Goal: Obtain resource: Obtain resource

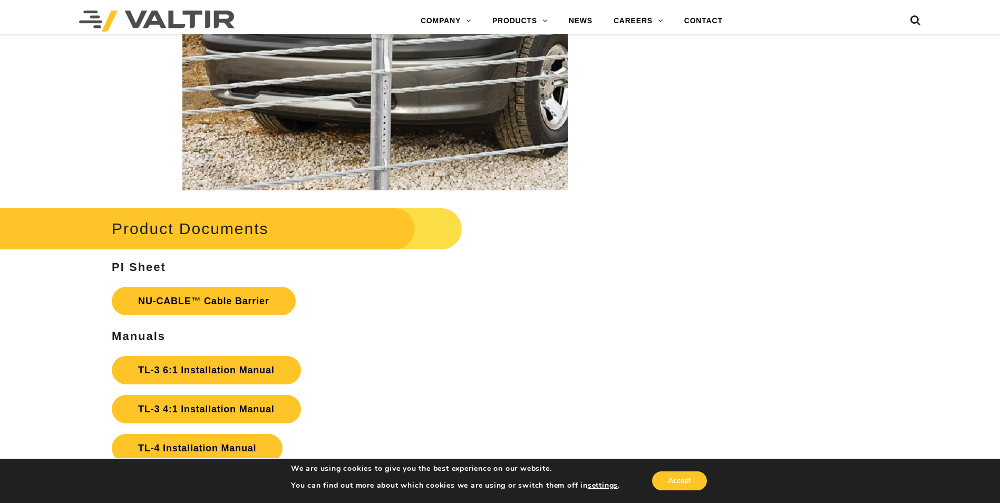
scroll to position [2436, 0]
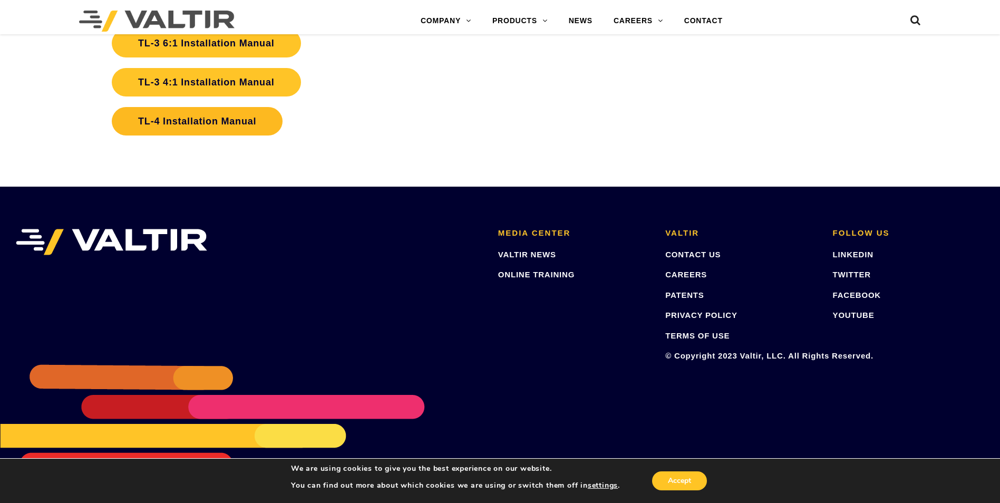
click at [233, 123] on link "TL-4 Installation Manual" at bounding box center [197, 121] width 171 height 28
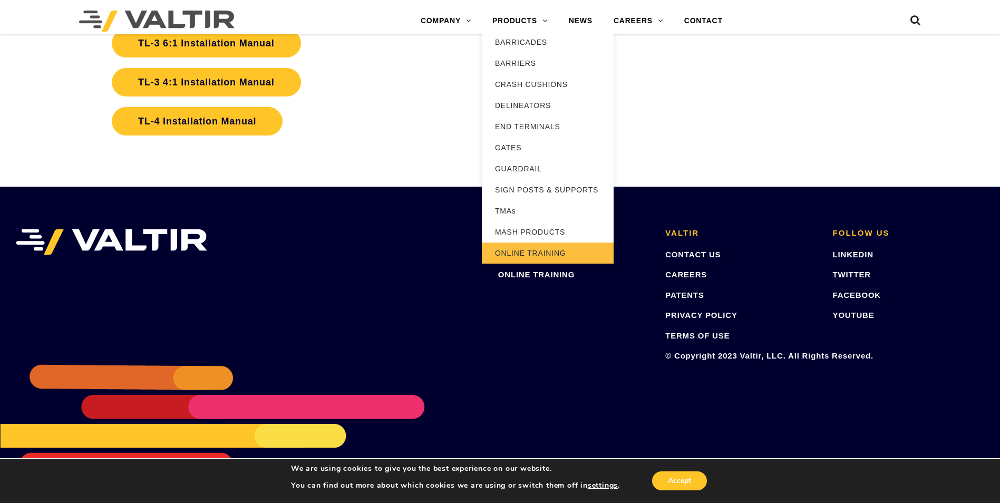
click at [540, 256] on link "ONLINE TRAINING" at bounding box center [548, 253] width 132 height 21
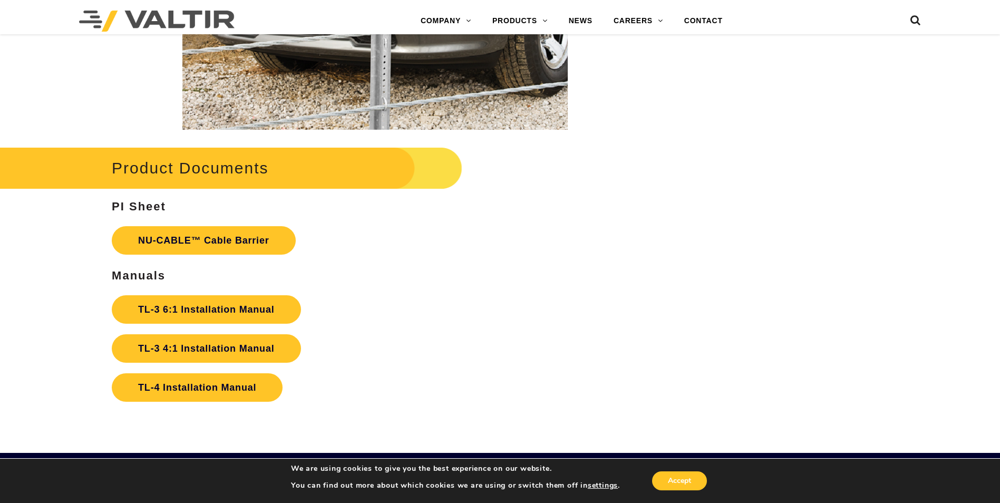
scroll to position [2285, 0]
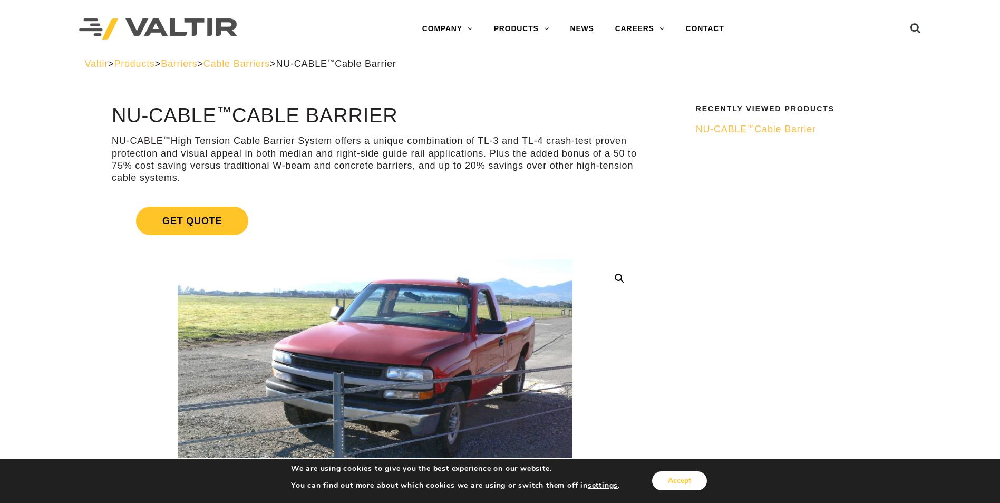
click at [674, 487] on button "Accept" at bounding box center [679, 480] width 55 height 19
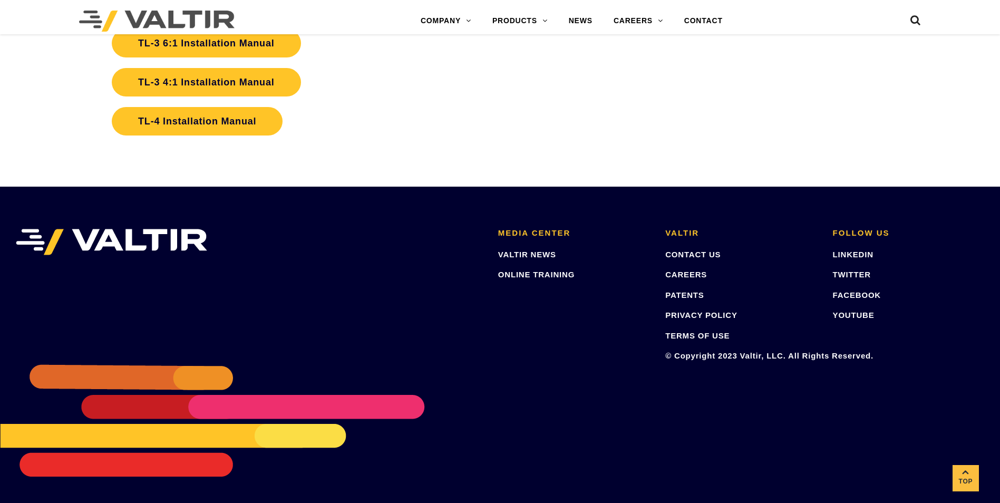
scroll to position [2261, 0]
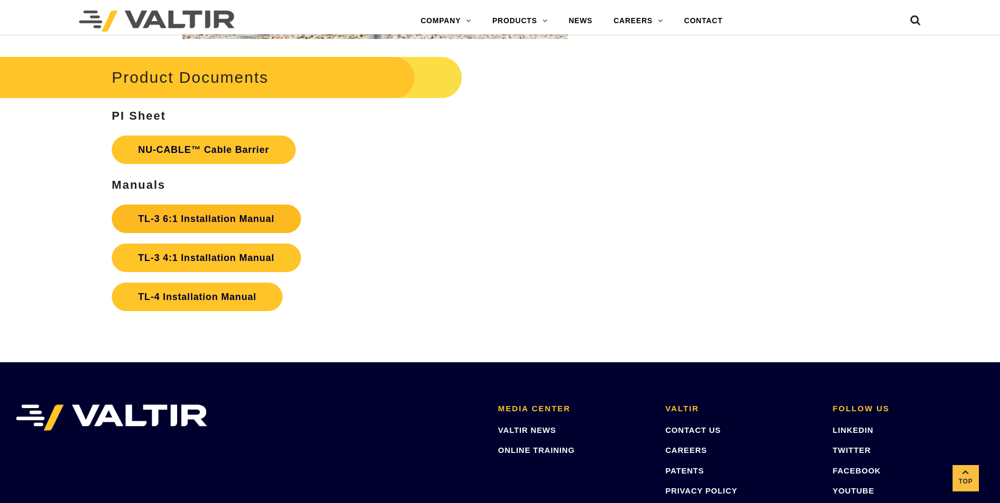
drag, startPoint x: 216, startPoint y: 234, endPoint x: 217, endPoint y: 227, distance: 6.9
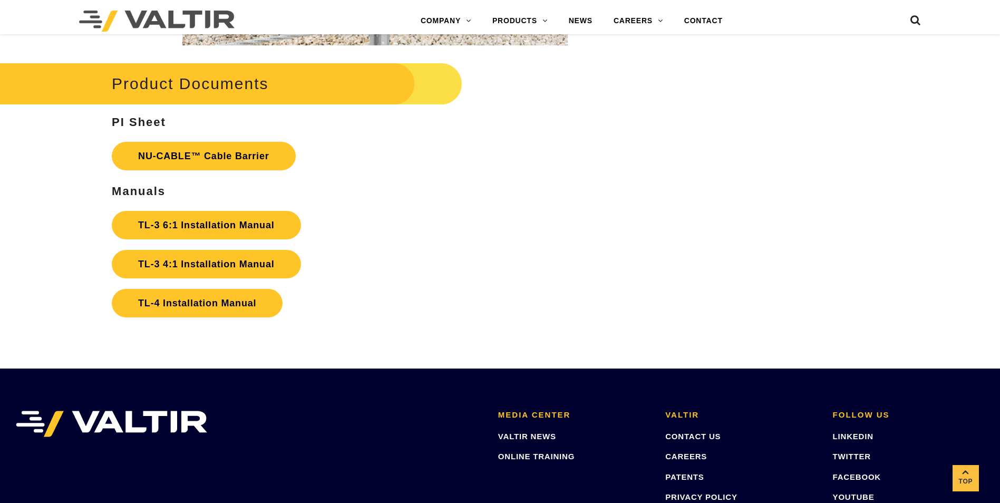
scroll to position [2084, 0]
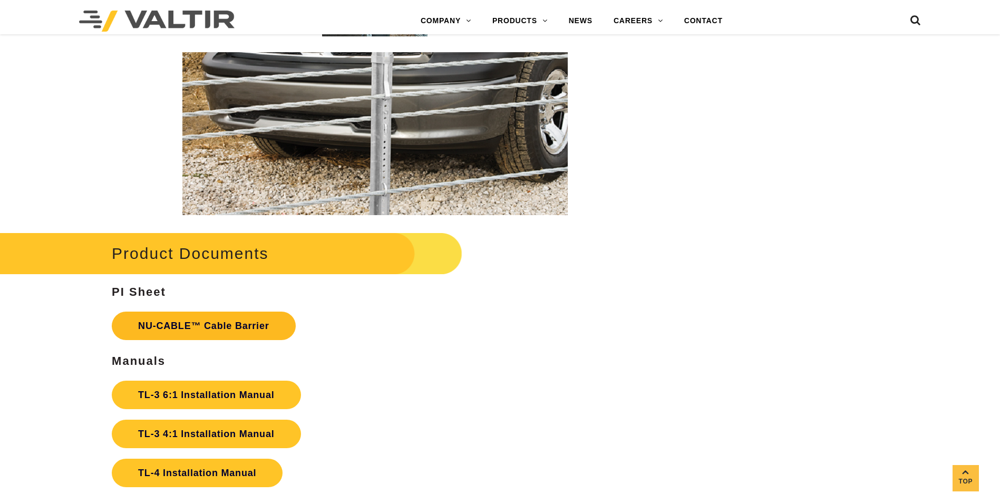
click at [192, 320] on link "NU-CABLE™ Cable Barrier" at bounding box center [204, 326] width 184 height 28
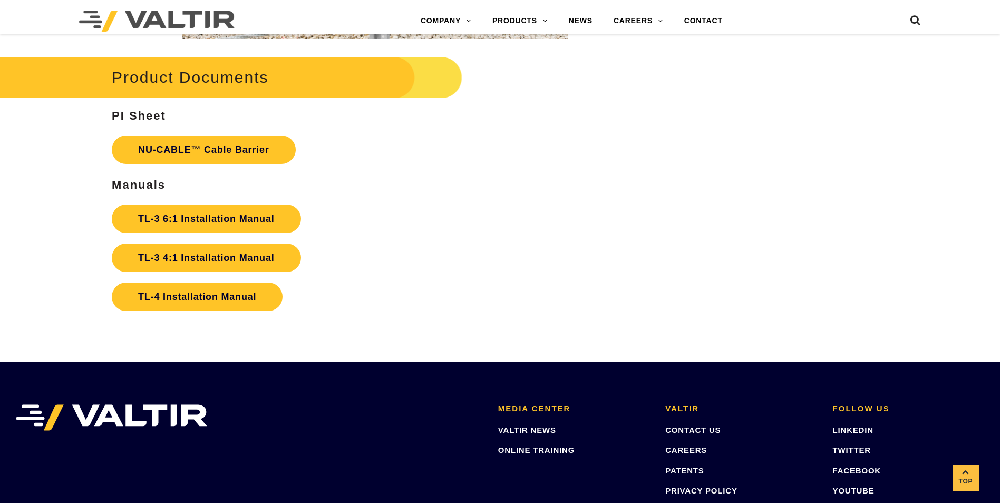
scroll to position [2084, 0]
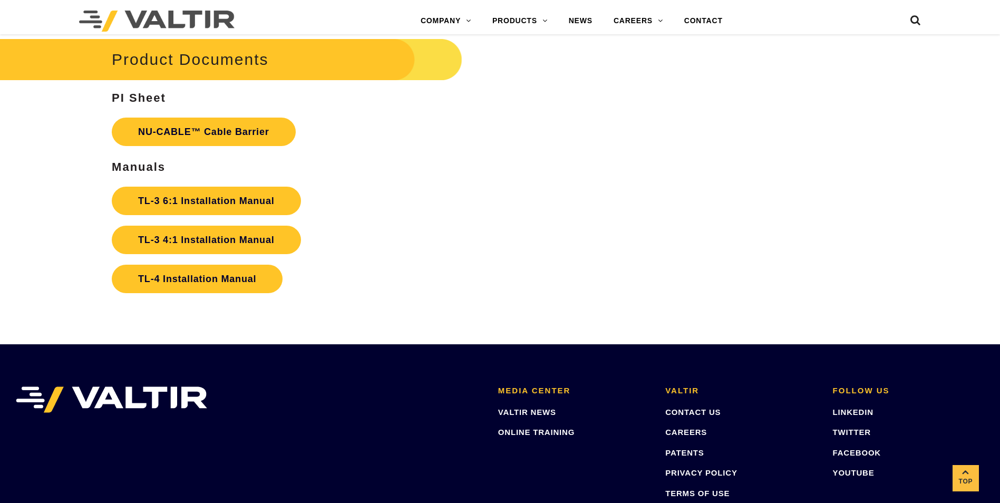
scroll to position [2261, 0]
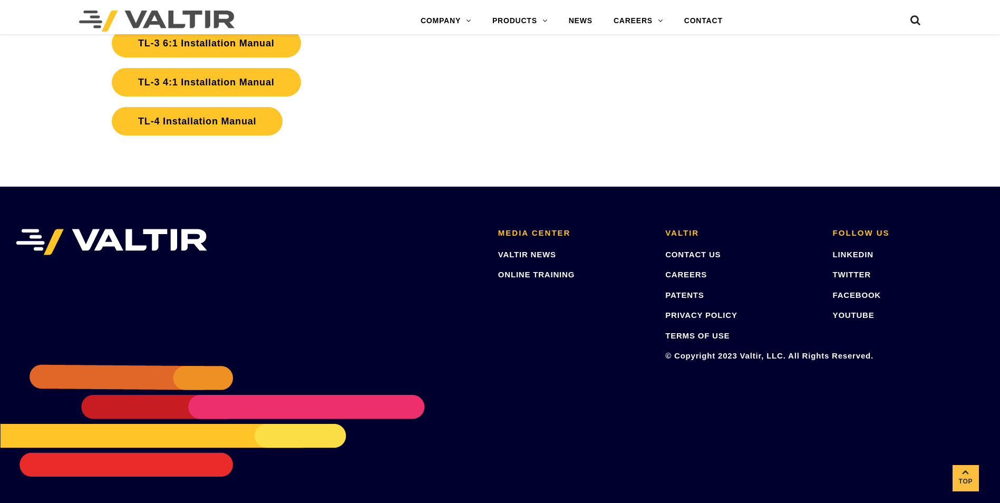
scroll to position [1909, 0]
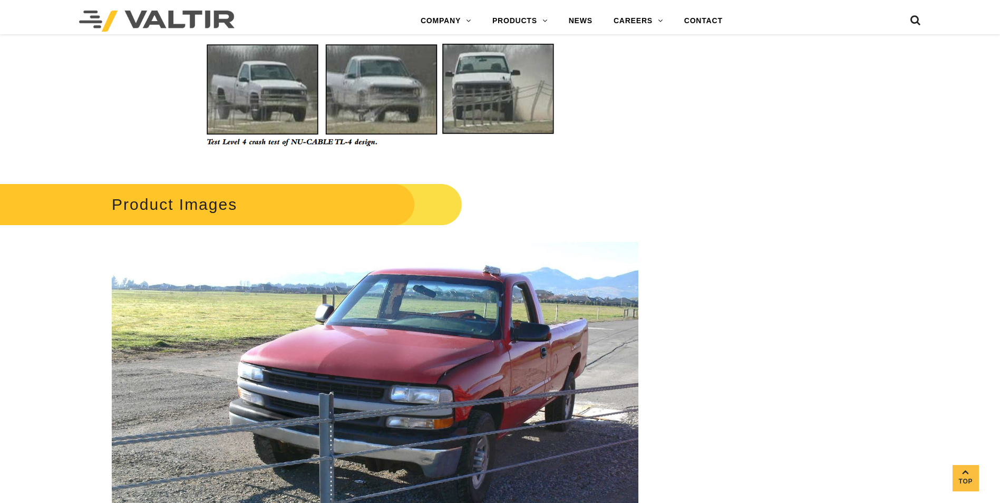
scroll to position [879, 0]
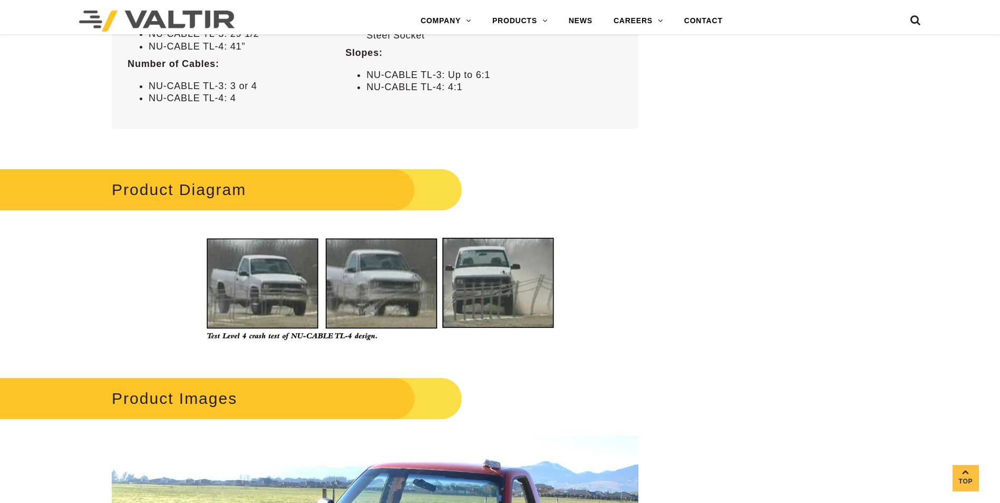
click at [286, 337] on img at bounding box center [374, 288] width 385 height 133
click at [301, 304] on img at bounding box center [374, 288] width 385 height 133
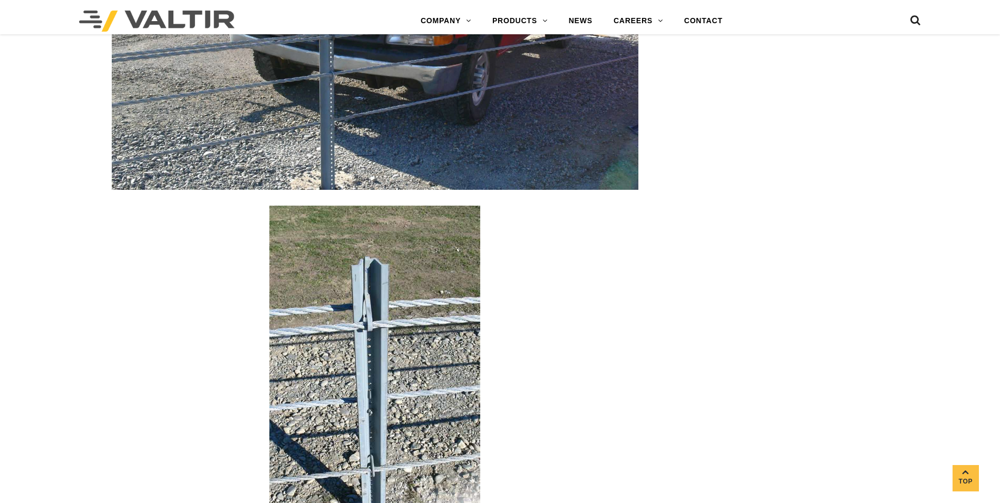
scroll to position [2109, 0]
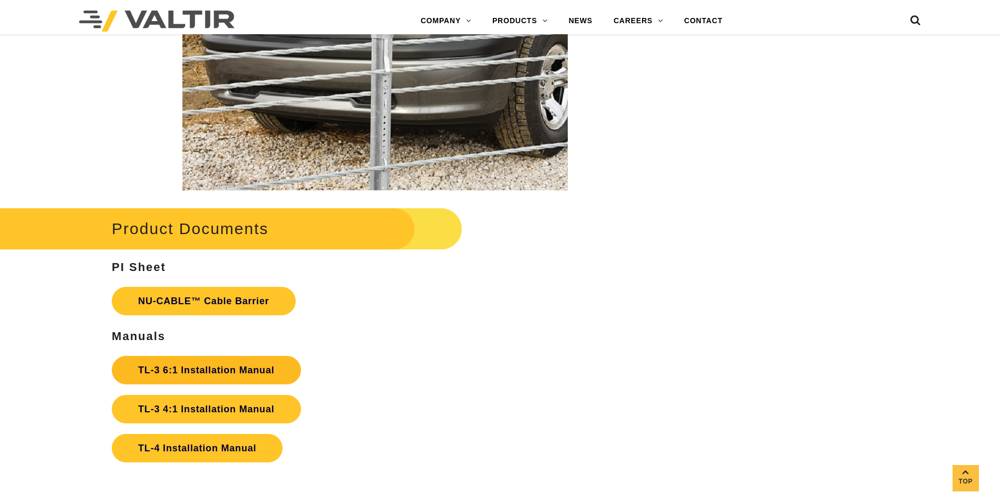
click at [216, 364] on link "TL-3 6:1 Installation Manual" at bounding box center [206, 370] width 189 height 28
